Goal: Information Seeking & Learning: Learn about a topic

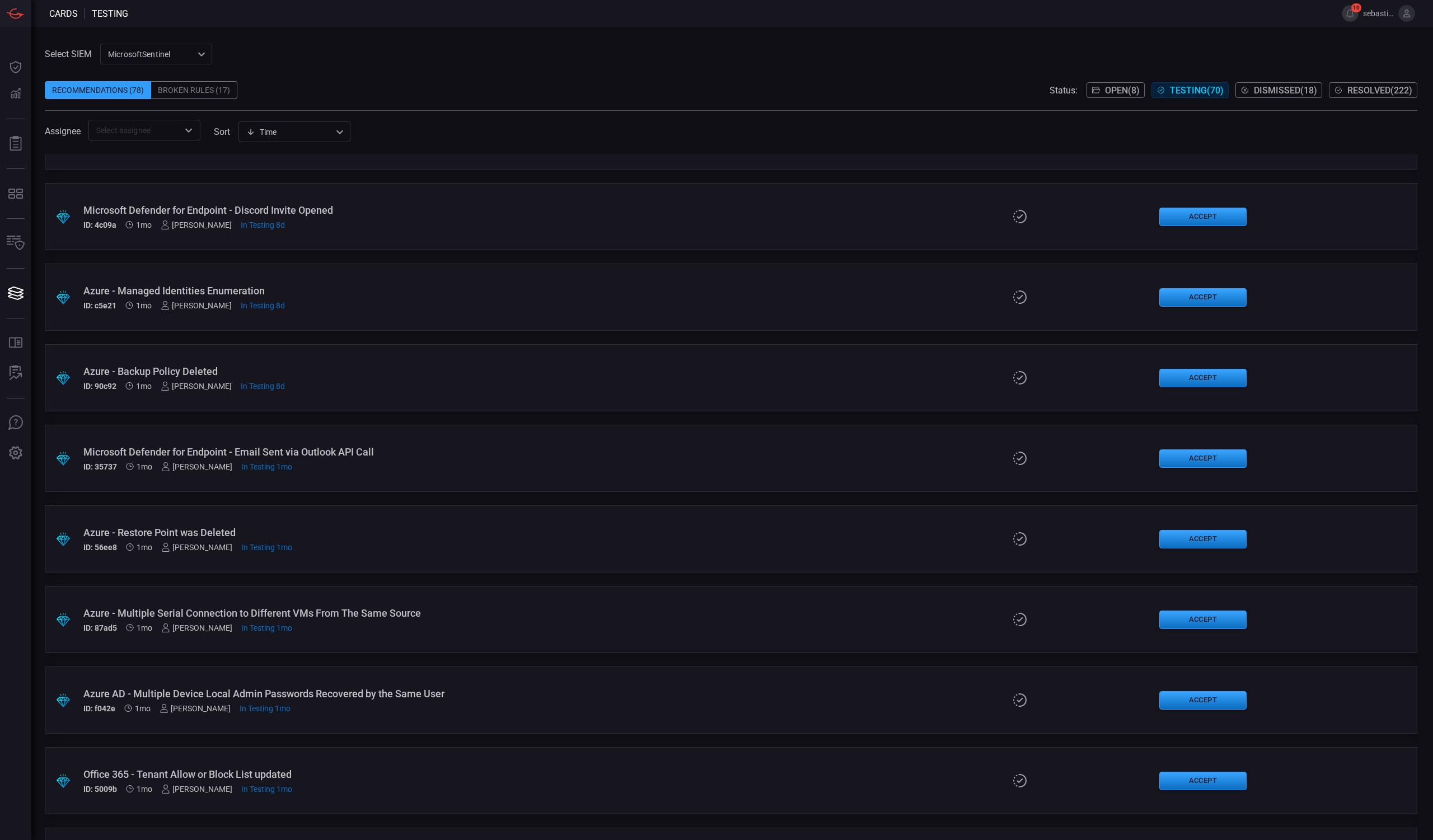
scroll to position [1044, 0]
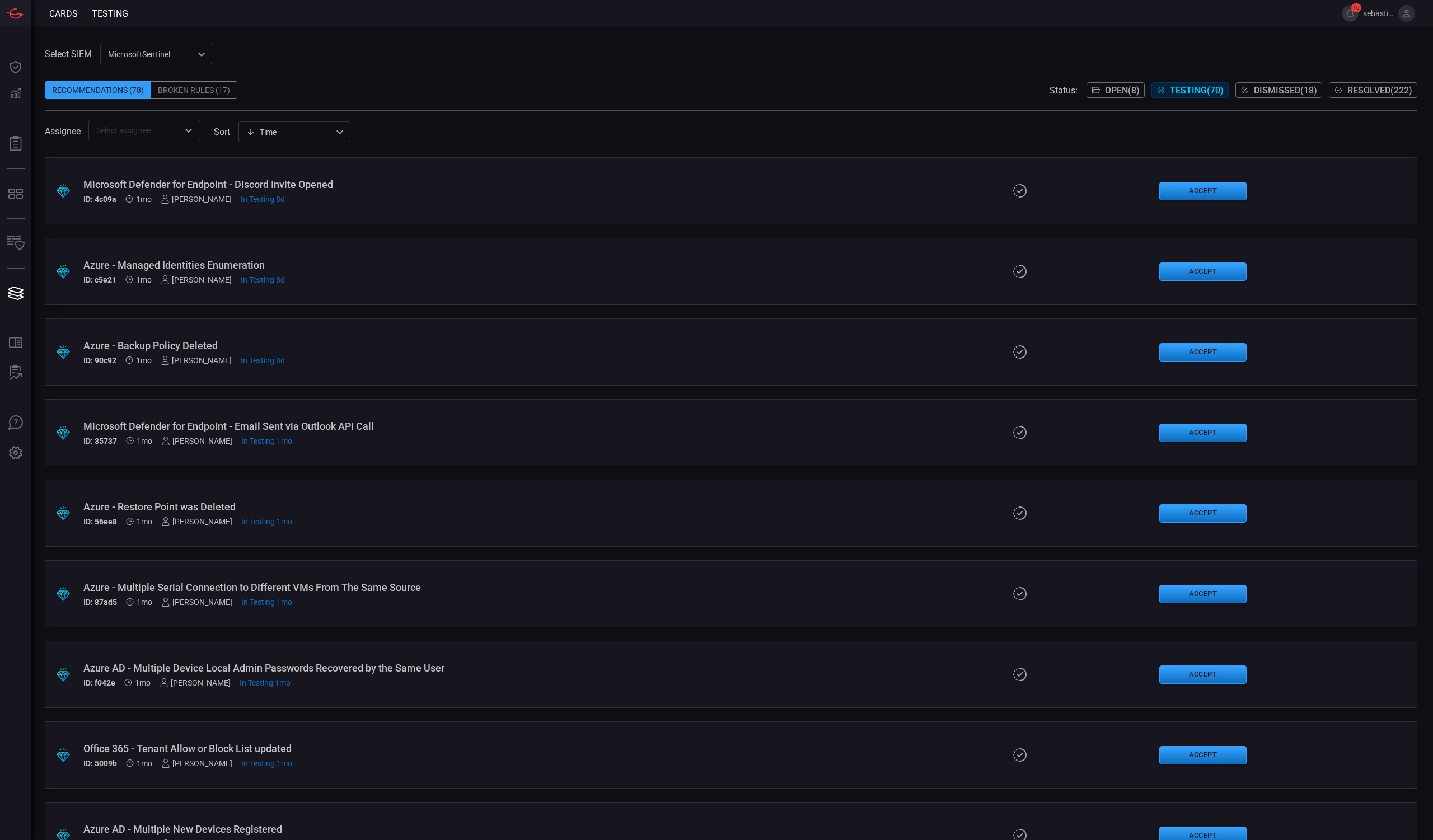
click at [378, 204] on div ".suggested_cards_icon{fill:url(#suggested_cards_icon);} Microsoft Defender for …" at bounding box center [731, 191] width 1373 height 67
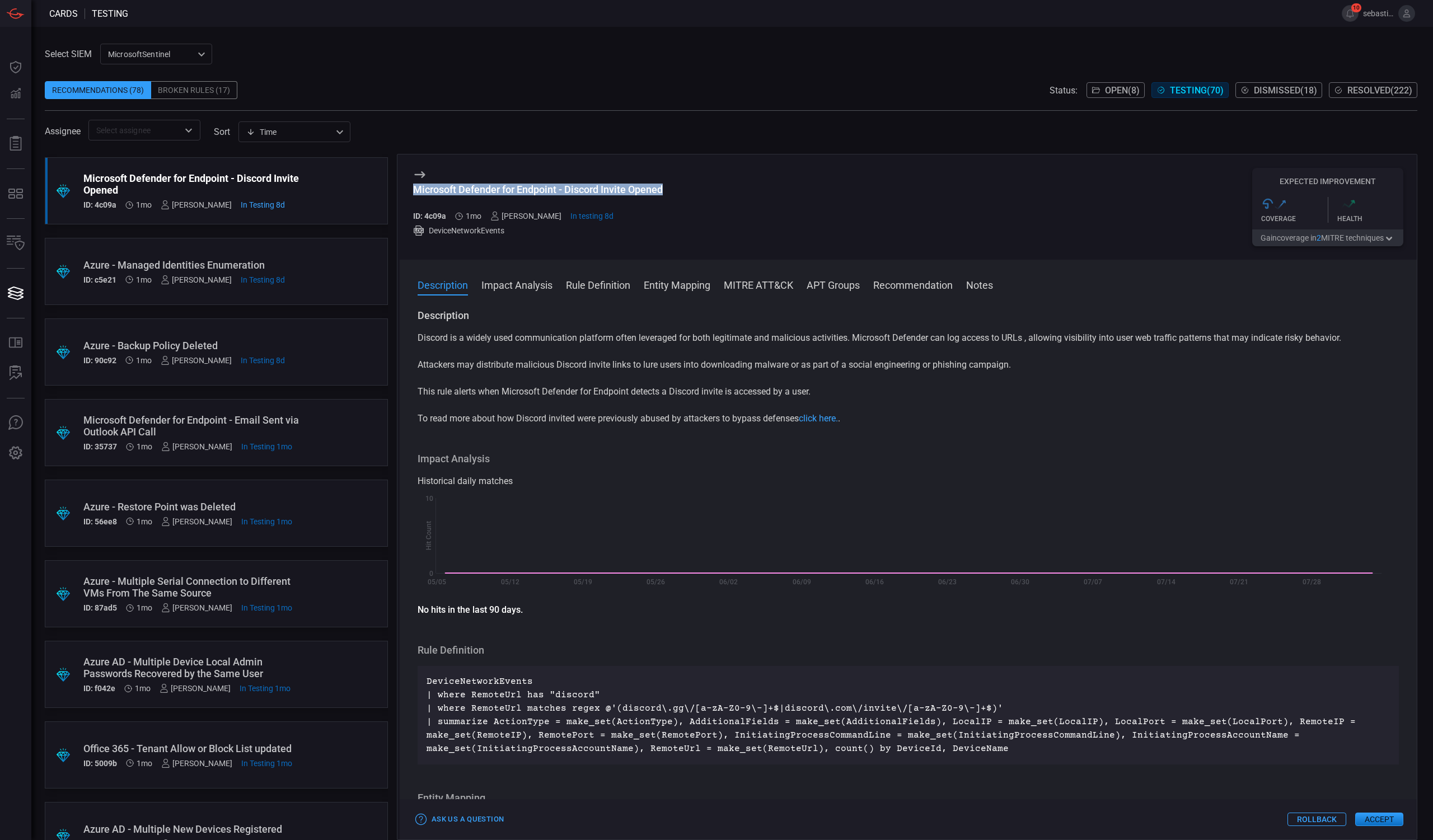
drag, startPoint x: 414, startPoint y: 187, endPoint x: 681, endPoint y: 191, distance: 267.0
click at [681, 191] on div "Microsoft Defender for Endpoint - Discord Invite Opened ID: 4c09a 1mo [PERSON_N…" at bounding box center [908, 207] width 1017 height 105
copy div "Microsoft Defender for Endpoint - Discord Invite Opened"
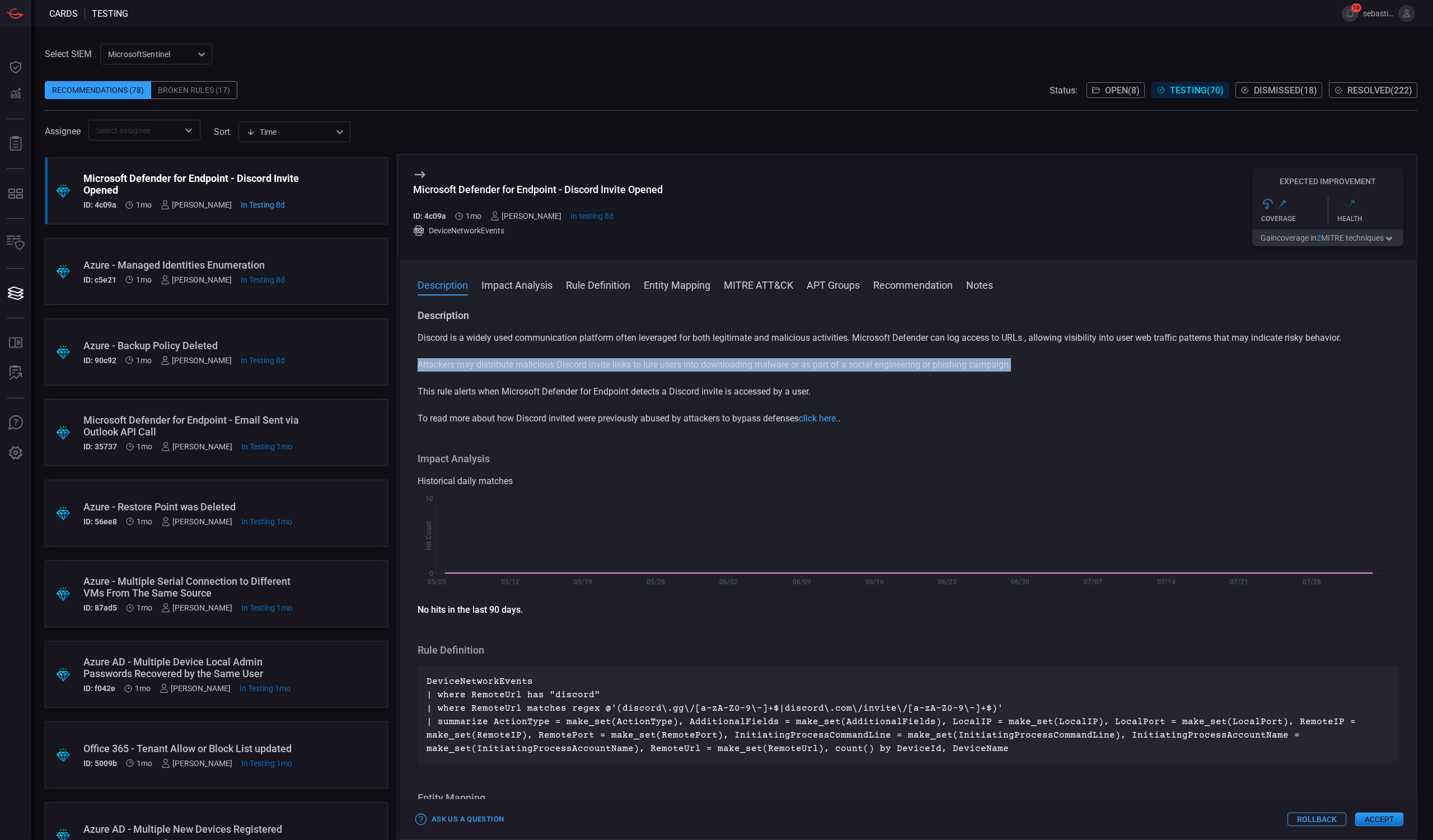
drag, startPoint x: 419, startPoint y: 366, endPoint x: 1060, endPoint y: 366, distance: 641.0
click at [1060, 366] on p "Attackers may distribute malicious Discord invite links to lure users into down…" at bounding box center [908, 365] width 981 height 14
copy p "Attackers may distribute malicious Discord invite links to lure users into down…"
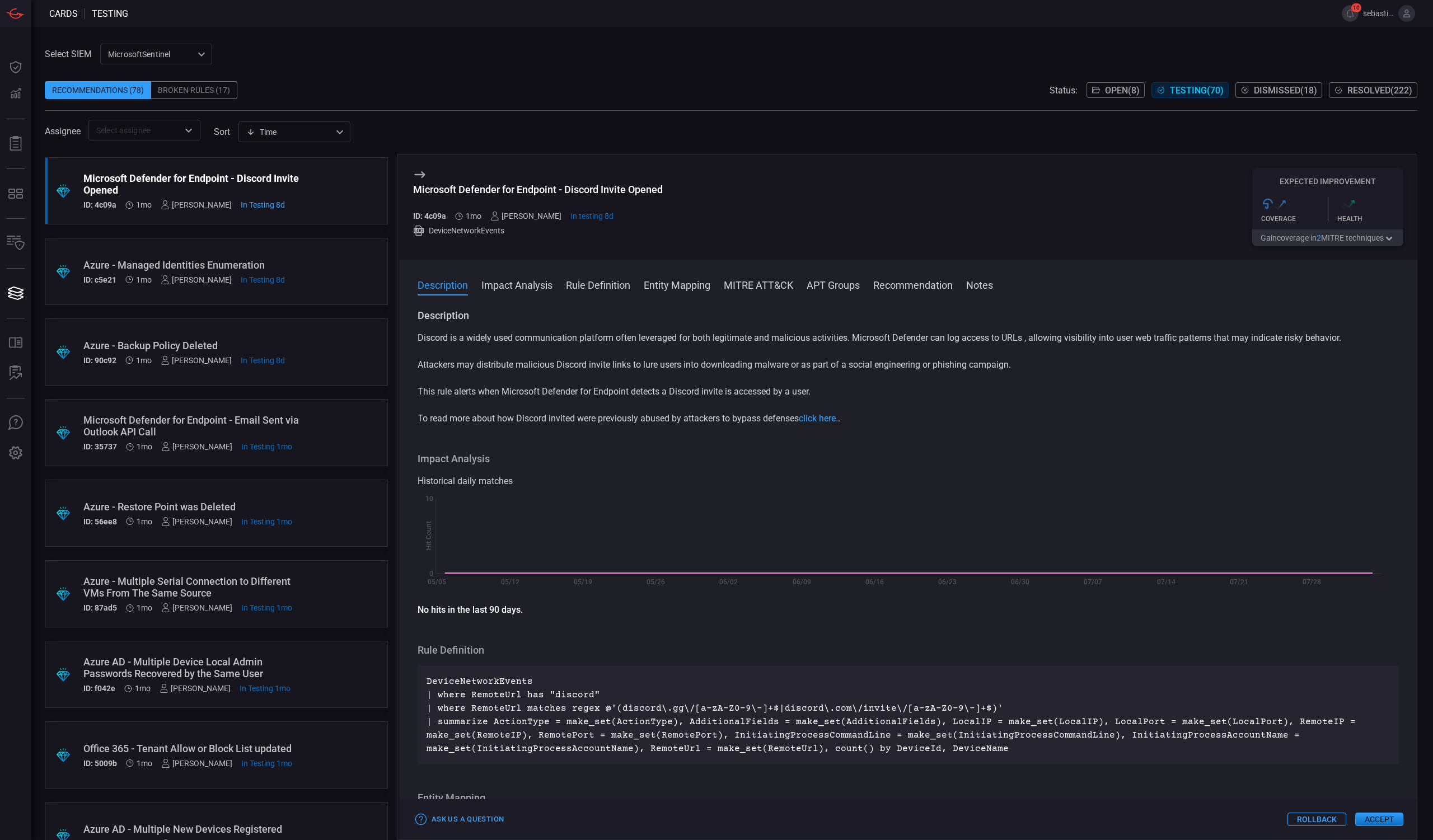
click at [321, 268] on div ".suggested_cards_icon{fill:url(#suggested_cards_icon);} Azure - Managed Identit…" at bounding box center [216, 271] width 343 height 67
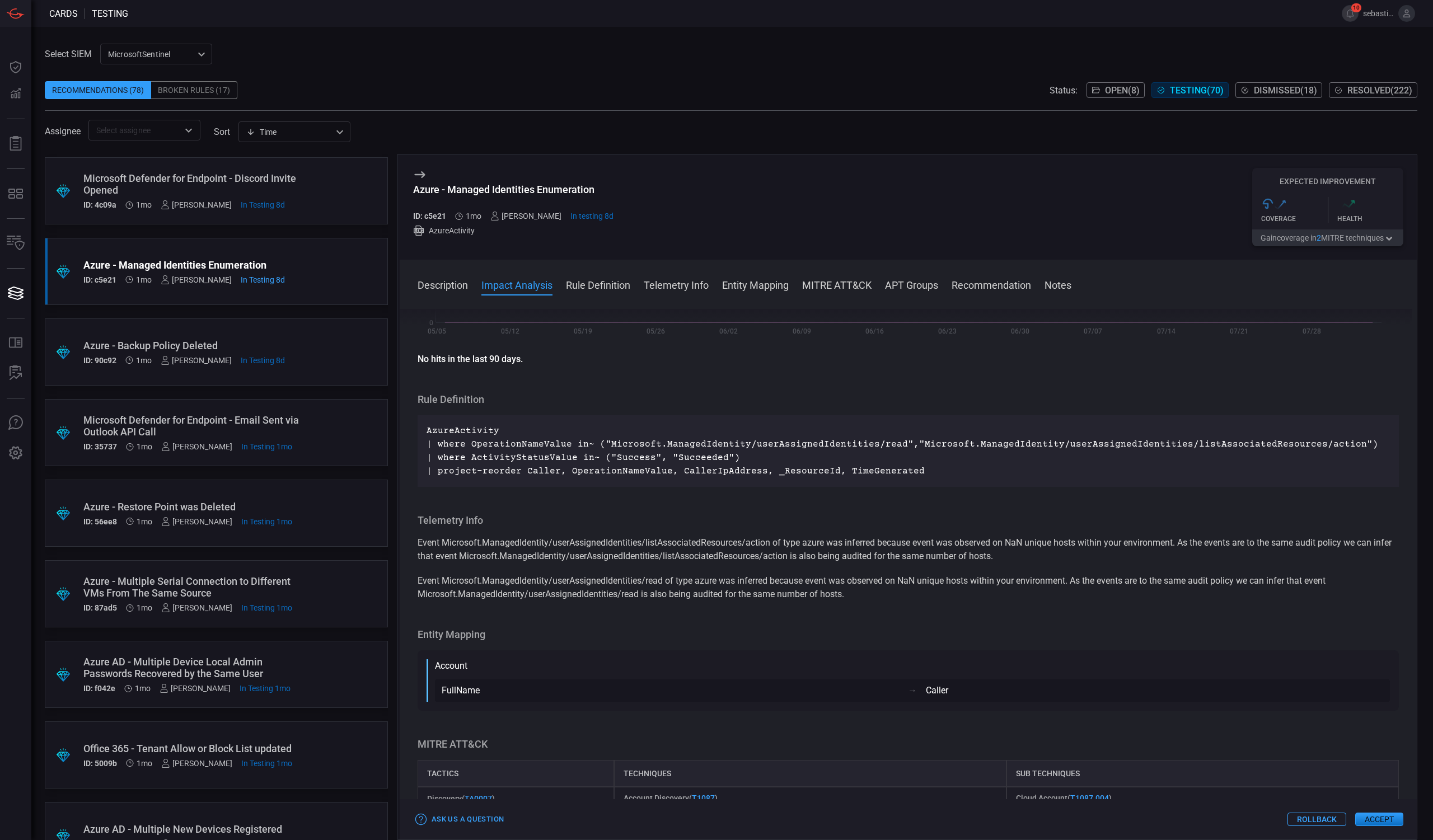
scroll to position [149, 0]
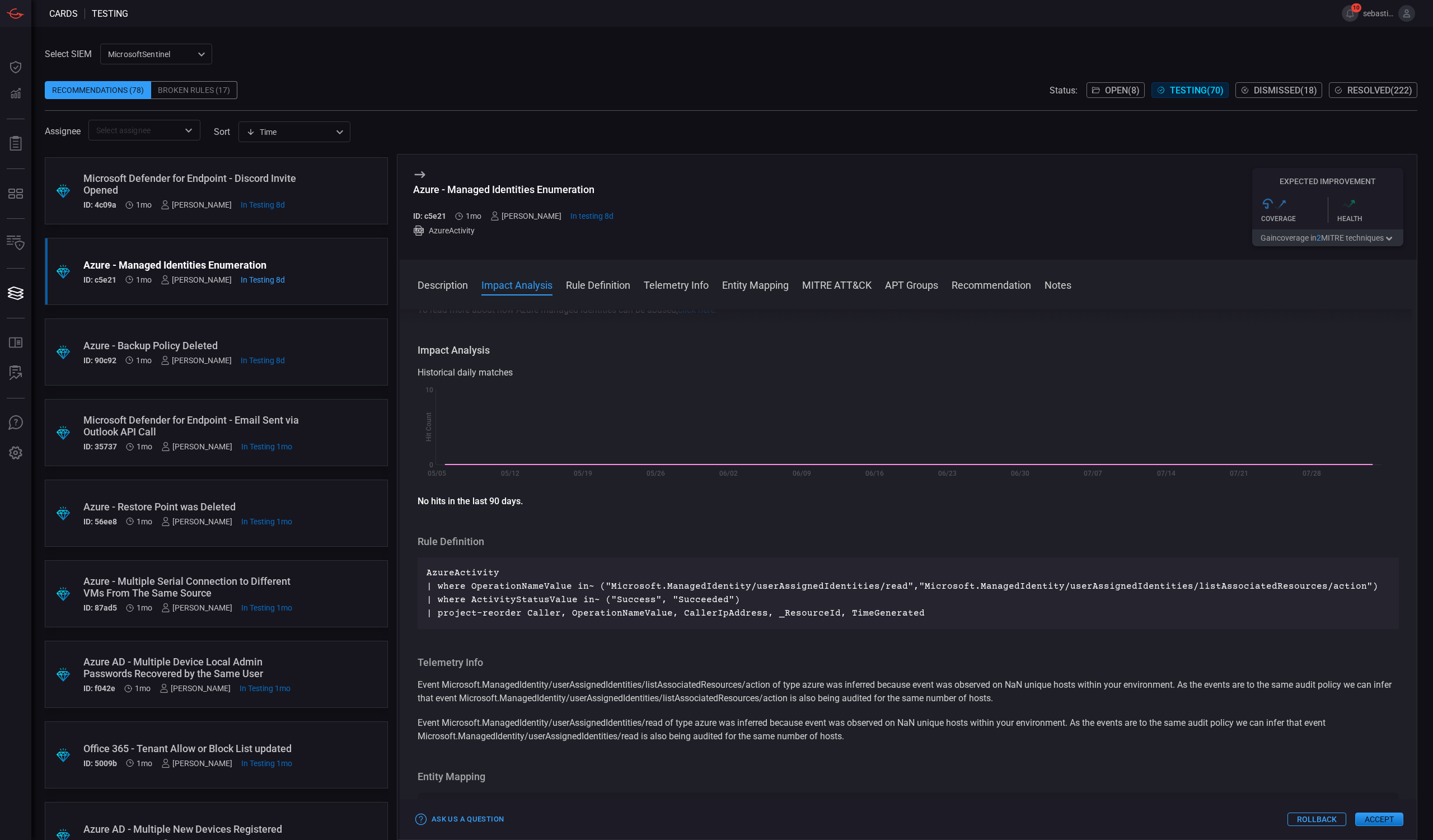
click at [490, 193] on div "Azure - Managed Identities Enumeration" at bounding box center [513, 189] width 201 height 12
copy div "Azure - Managed Identities Enumeration"
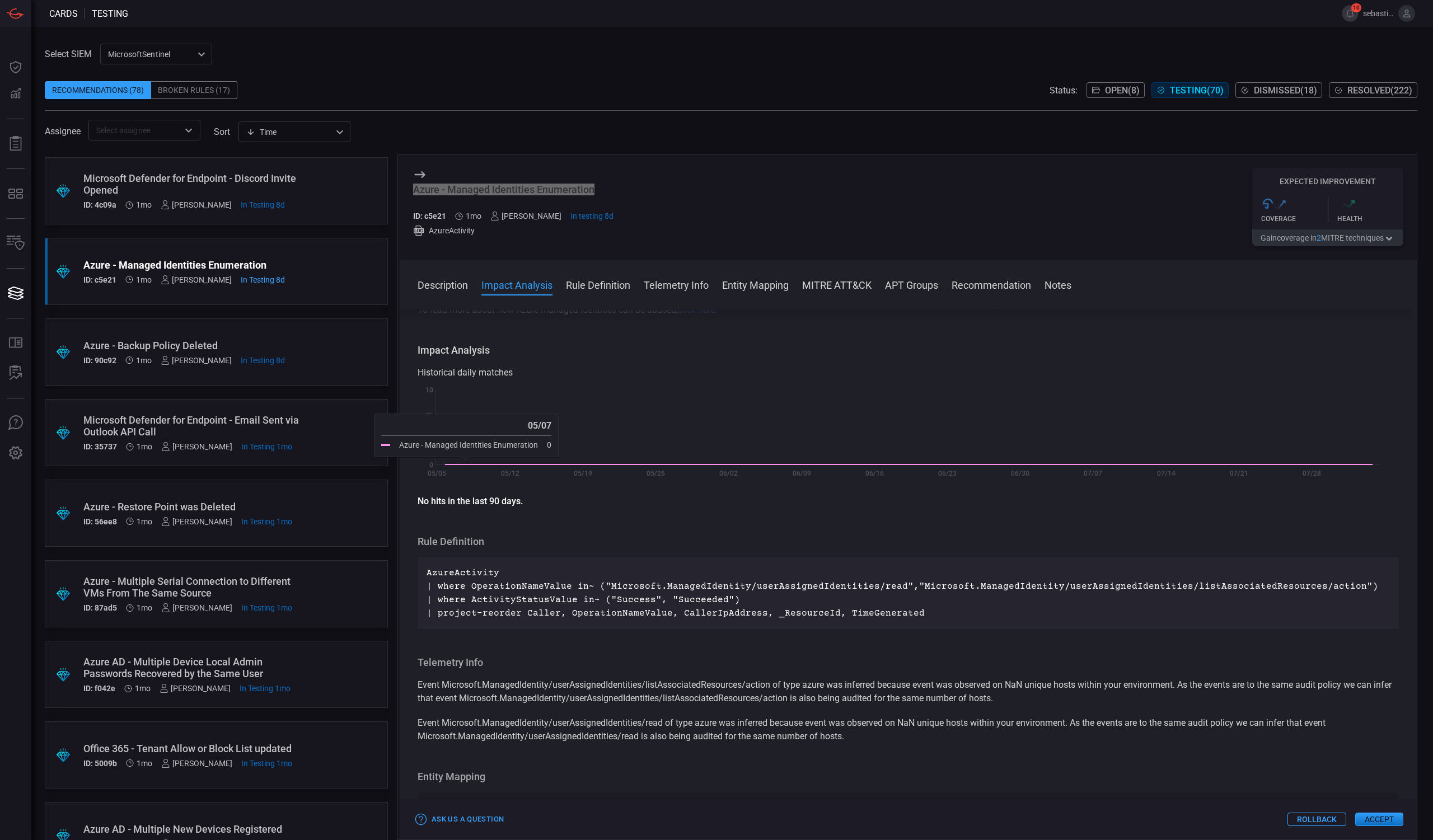
scroll to position [0, 0]
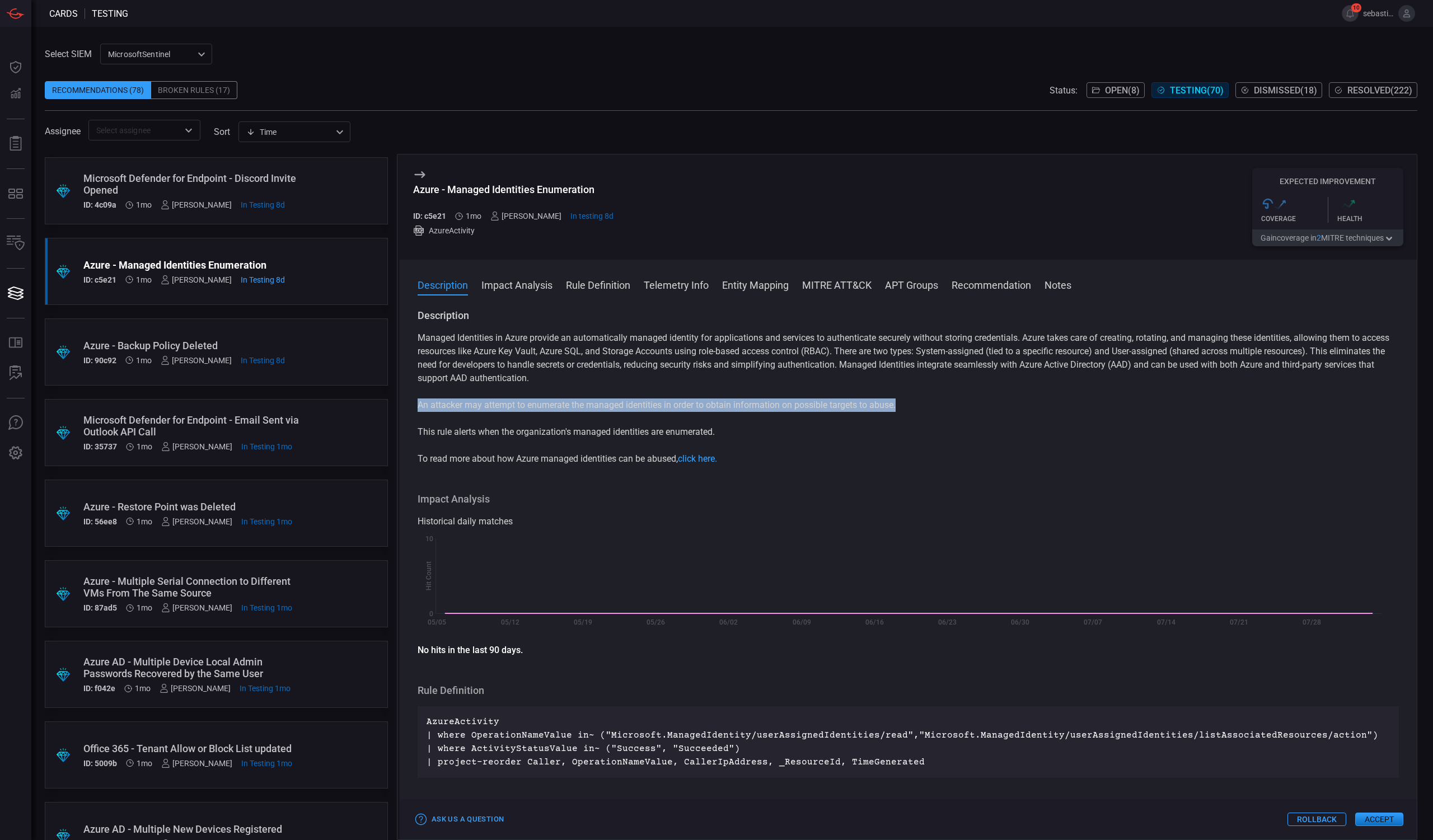
drag, startPoint x: 414, startPoint y: 404, endPoint x: 1048, endPoint y: 406, distance: 634.0
click at [1048, 406] on div "Description Managed Identities in Azure provide an automatically managed identi…" at bounding box center [908, 572] width 1017 height 527
copy p "An attacker may attempt to enumerate the managed identities in order to obtain …"
click at [313, 334] on div ".suggested_cards_icon{fill:url(#suggested_cards_icon);} Azure - Backup Policy D…" at bounding box center [216, 352] width 343 height 67
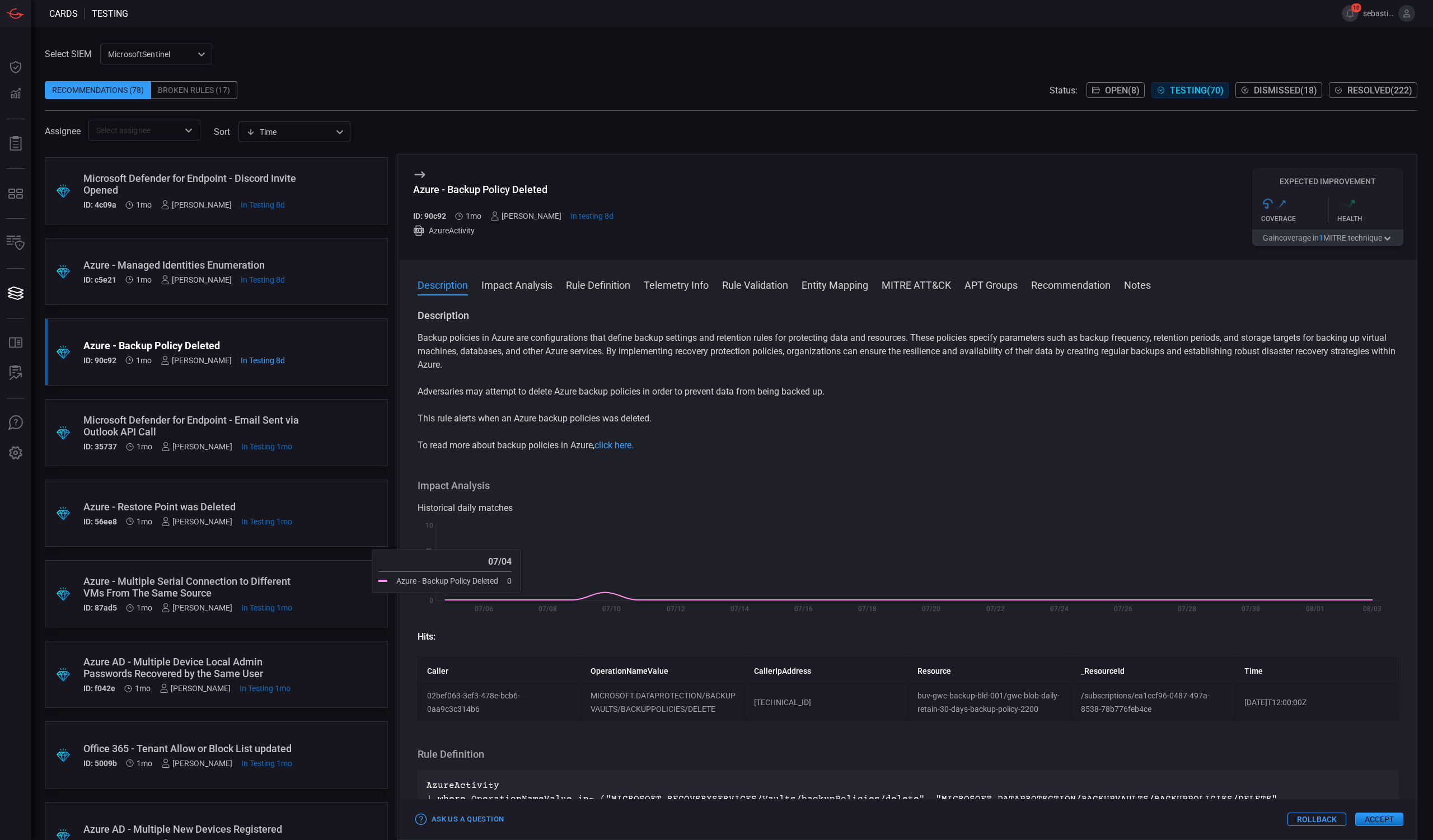
click at [512, 185] on div "Azure - Backup Policy Deleted" at bounding box center [513, 189] width 201 height 12
copy div "Azure - Backup Policy Deleted"
